Goal: Find contact information: Find contact information

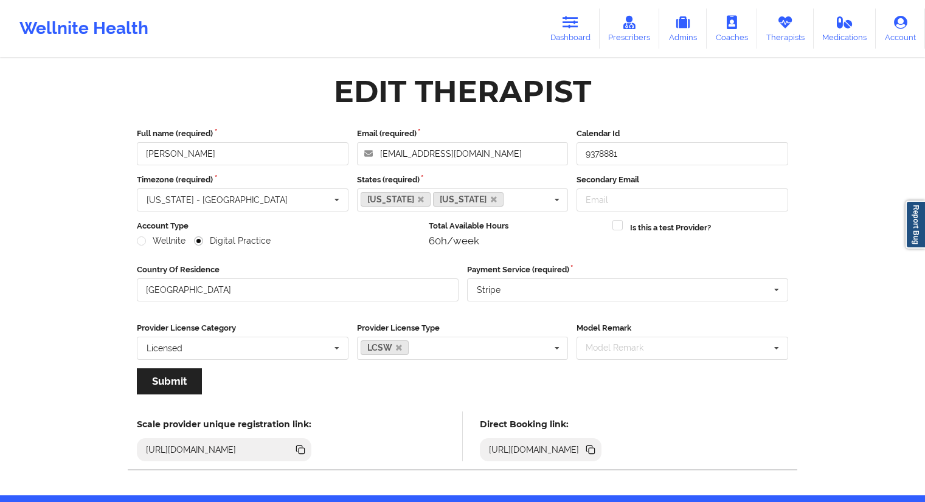
click at [576, 23] on icon at bounding box center [570, 22] width 16 height 13
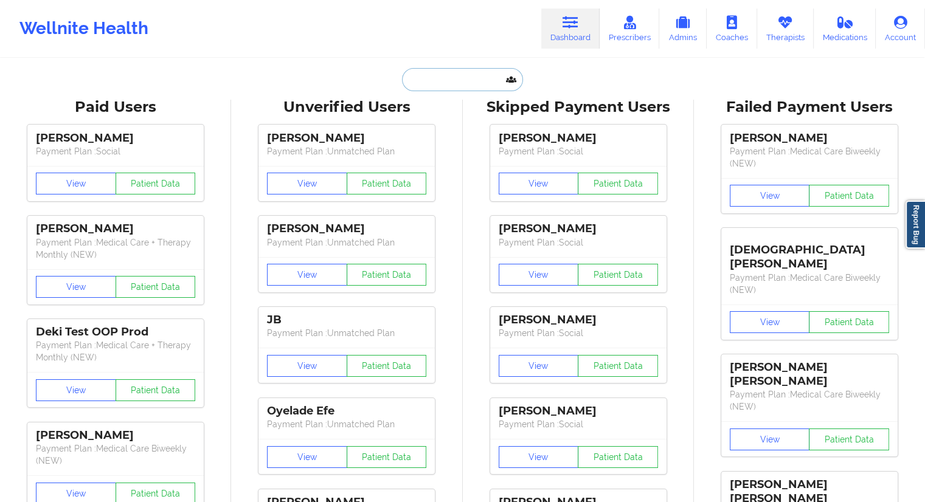
click at [454, 68] on input "text" at bounding box center [462, 79] width 120 height 23
paste input "Virdel"
type input "Virdel"
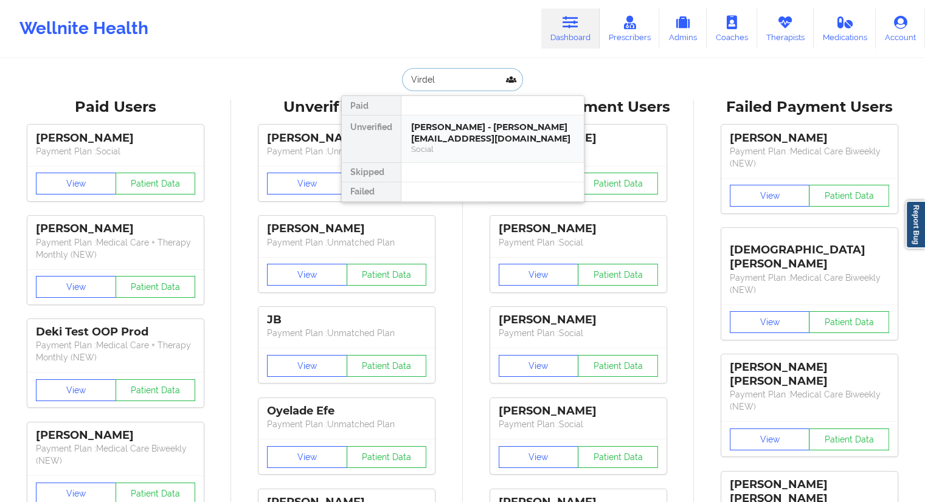
click at [449, 139] on div "[PERSON_NAME] - [PERSON_NAME][EMAIL_ADDRESS][DOMAIN_NAME]" at bounding box center [492, 133] width 163 height 22
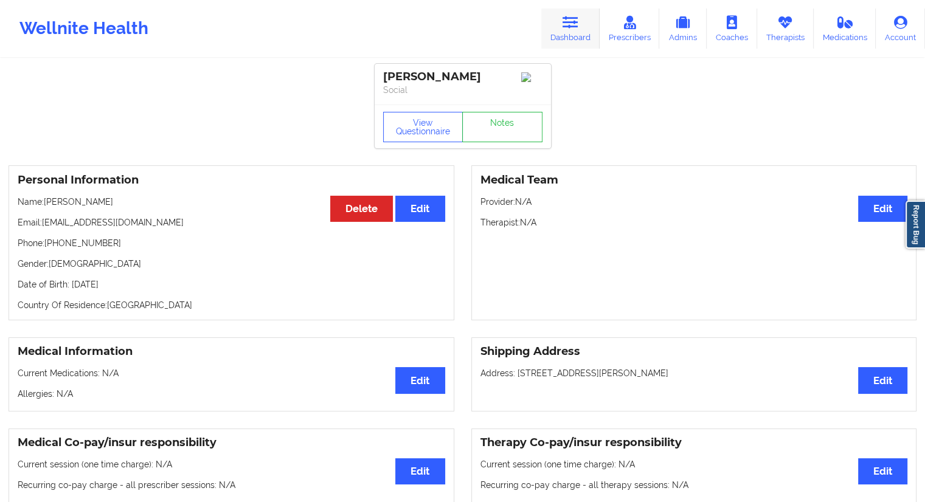
click at [571, 27] on icon at bounding box center [570, 22] width 16 height 13
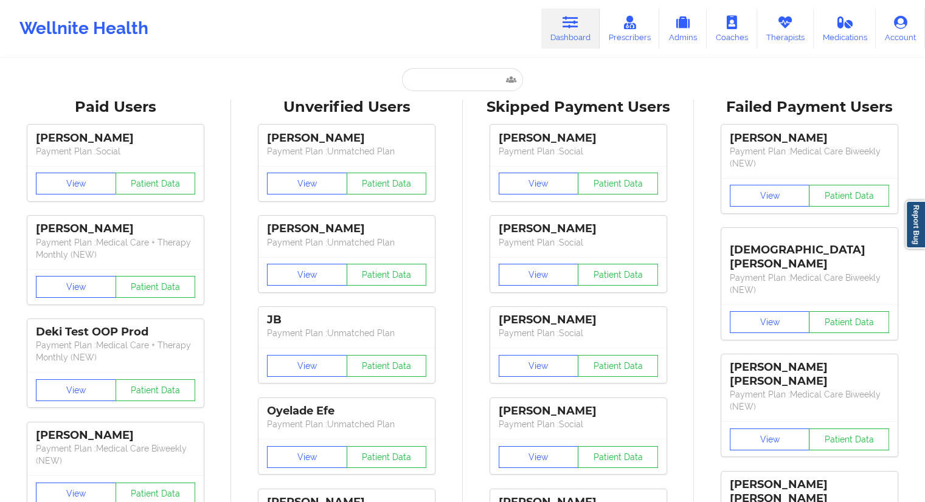
click at [425, 87] on input "text" at bounding box center [462, 79] width 120 height 23
paste input "Talon [PERSON_NAME]"
type input "Talon [PERSON_NAME]"
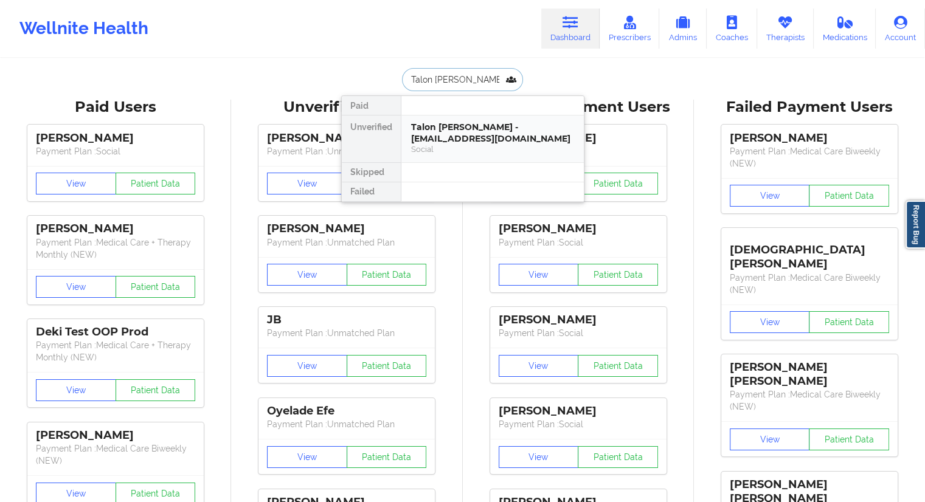
click at [451, 136] on div "Talon [PERSON_NAME] - [EMAIL_ADDRESS][DOMAIN_NAME]" at bounding box center [492, 133] width 163 height 22
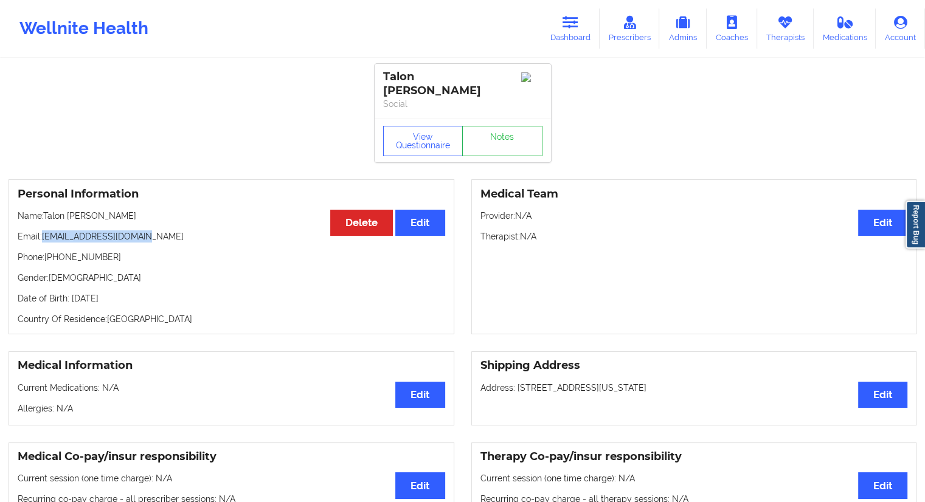
drag, startPoint x: 158, startPoint y: 227, endPoint x: 44, endPoint y: 223, distance: 114.4
click at [44, 230] on p "Email: [EMAIL_ADDRESS][DOMAIN_NAME]" at bounding box center [231, 236] width 427 height 12
copy p "[EMAIL_ADDRESS][DOMAIN_NAME]"
